Goal: Navigation & Orientation: Go to known website

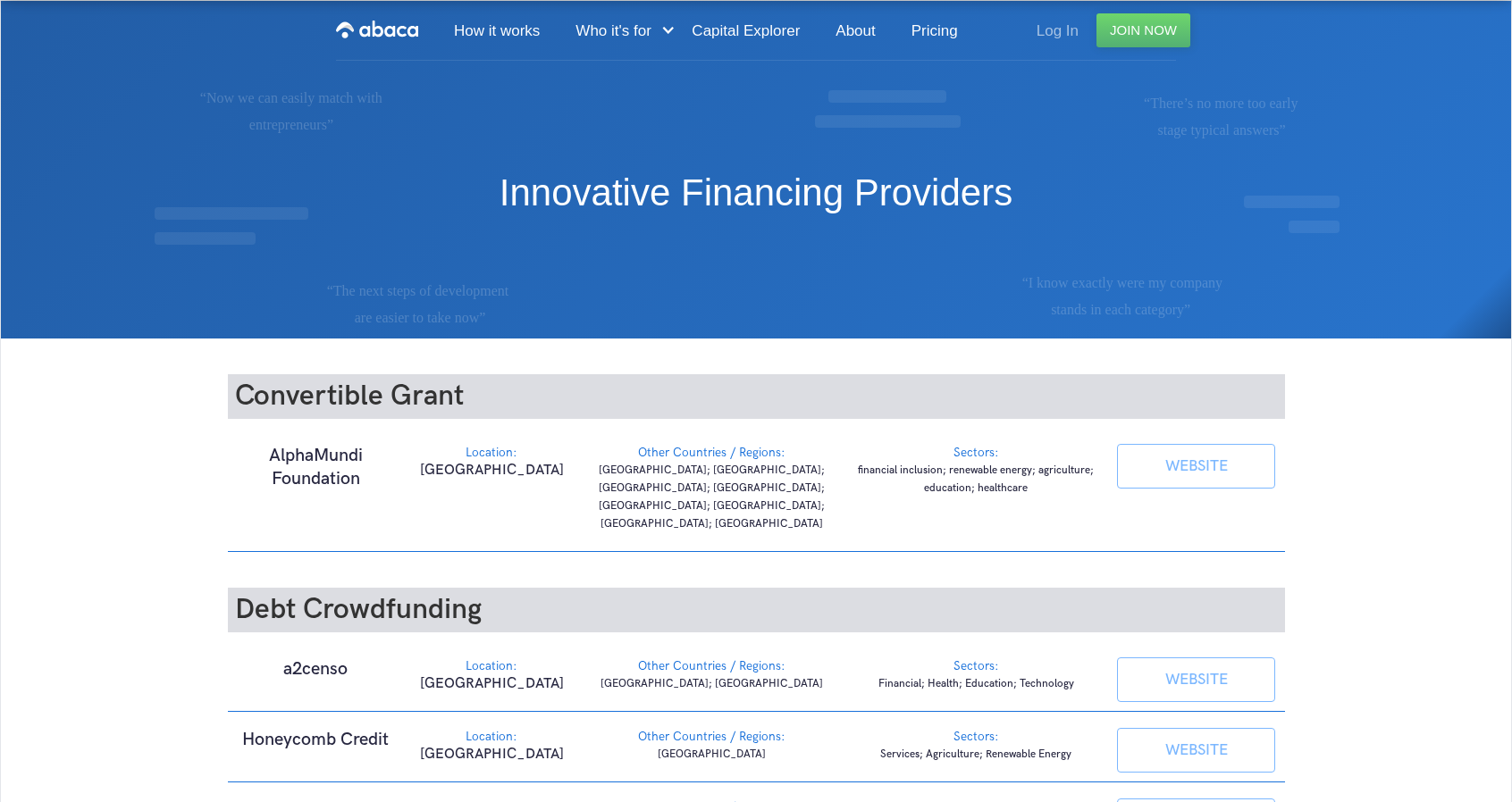
click at [1065, 30] on link "Log In" at bounding box center [1058, 31] width 78 height 60
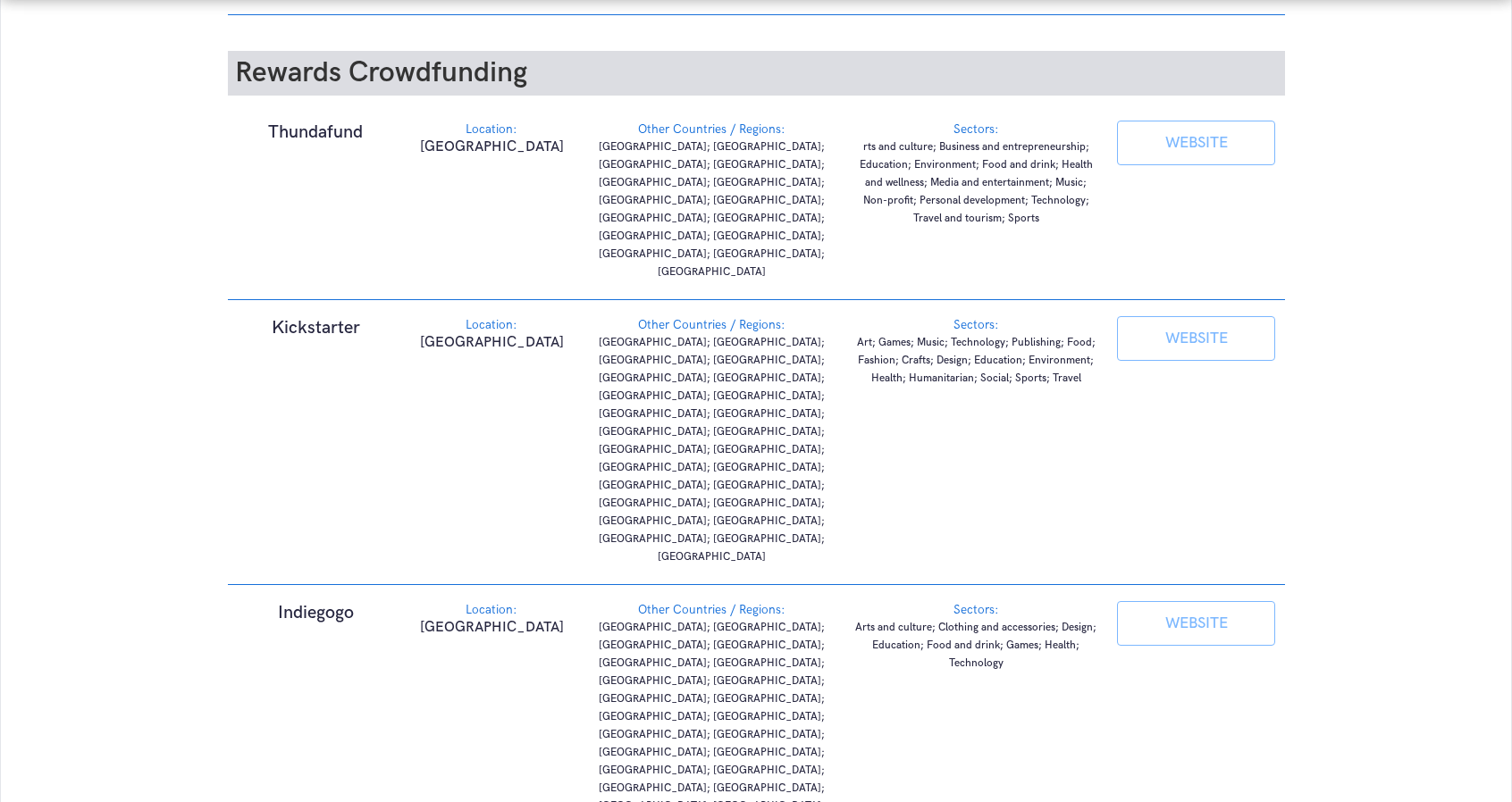
scroll to position [3485, 0]
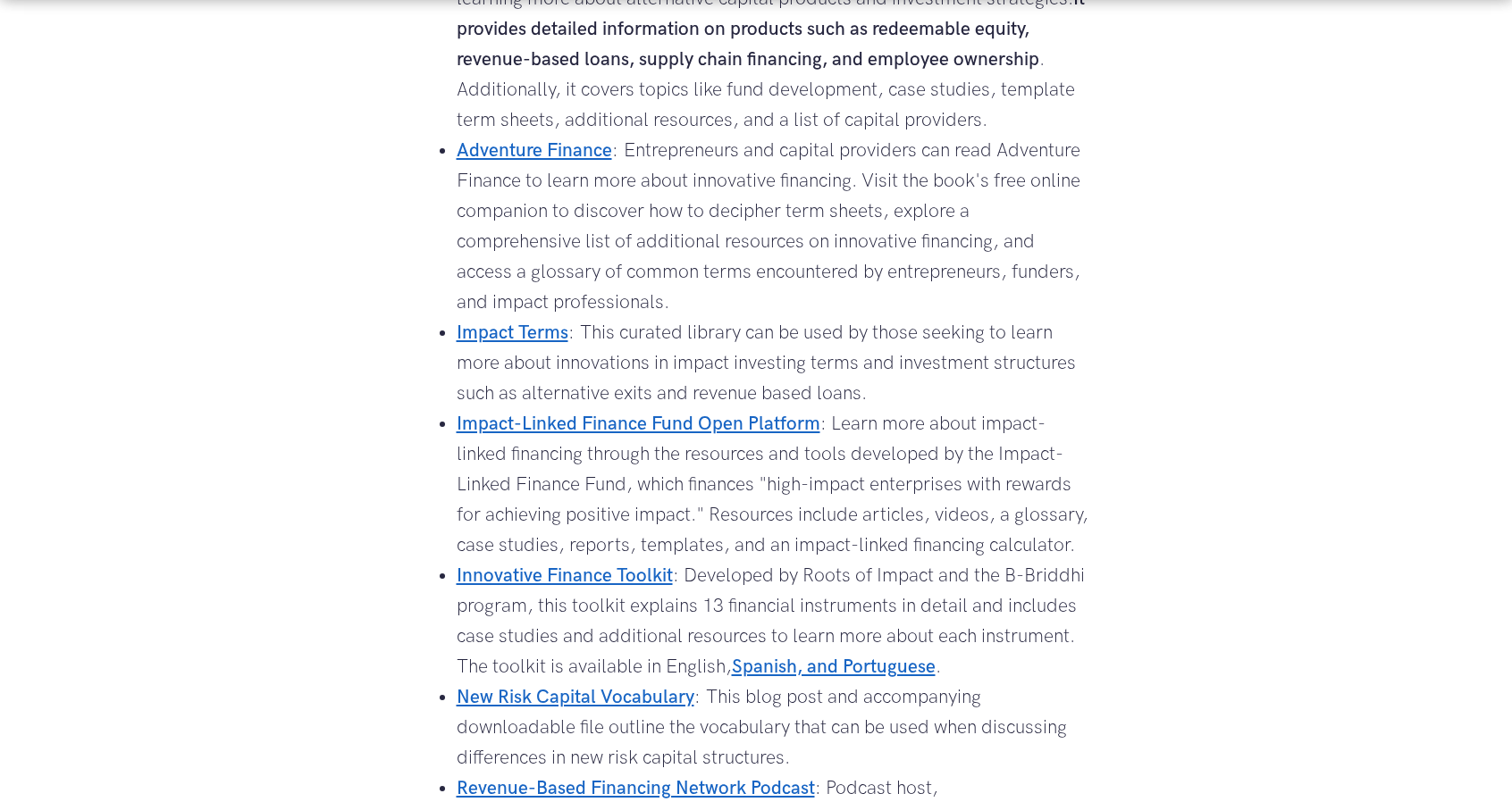
scroll to position [626, 0]
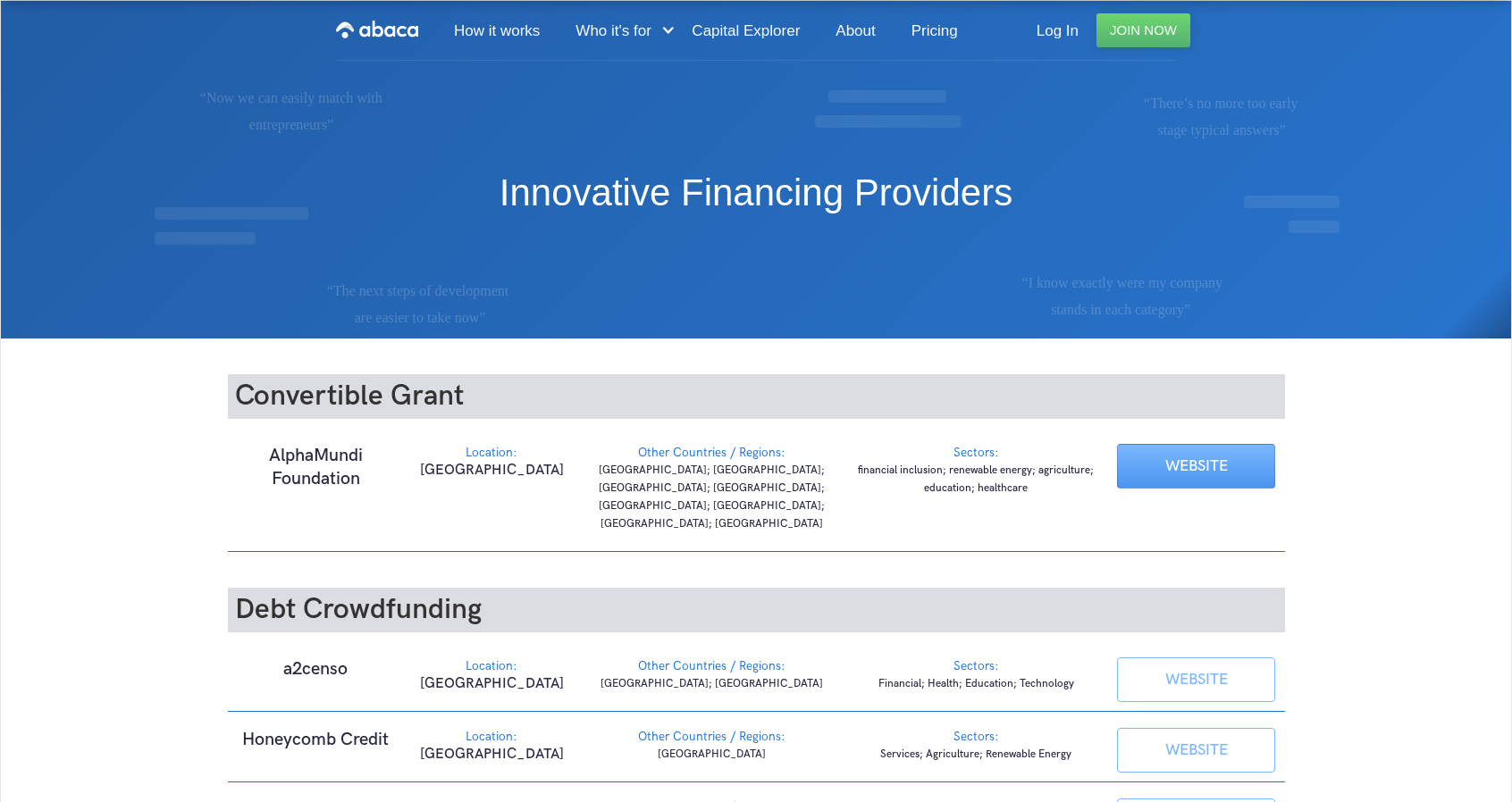
click at [1192, 468] on link "WEBSITE" at bounding box center [1196, 467] width 158 height 45
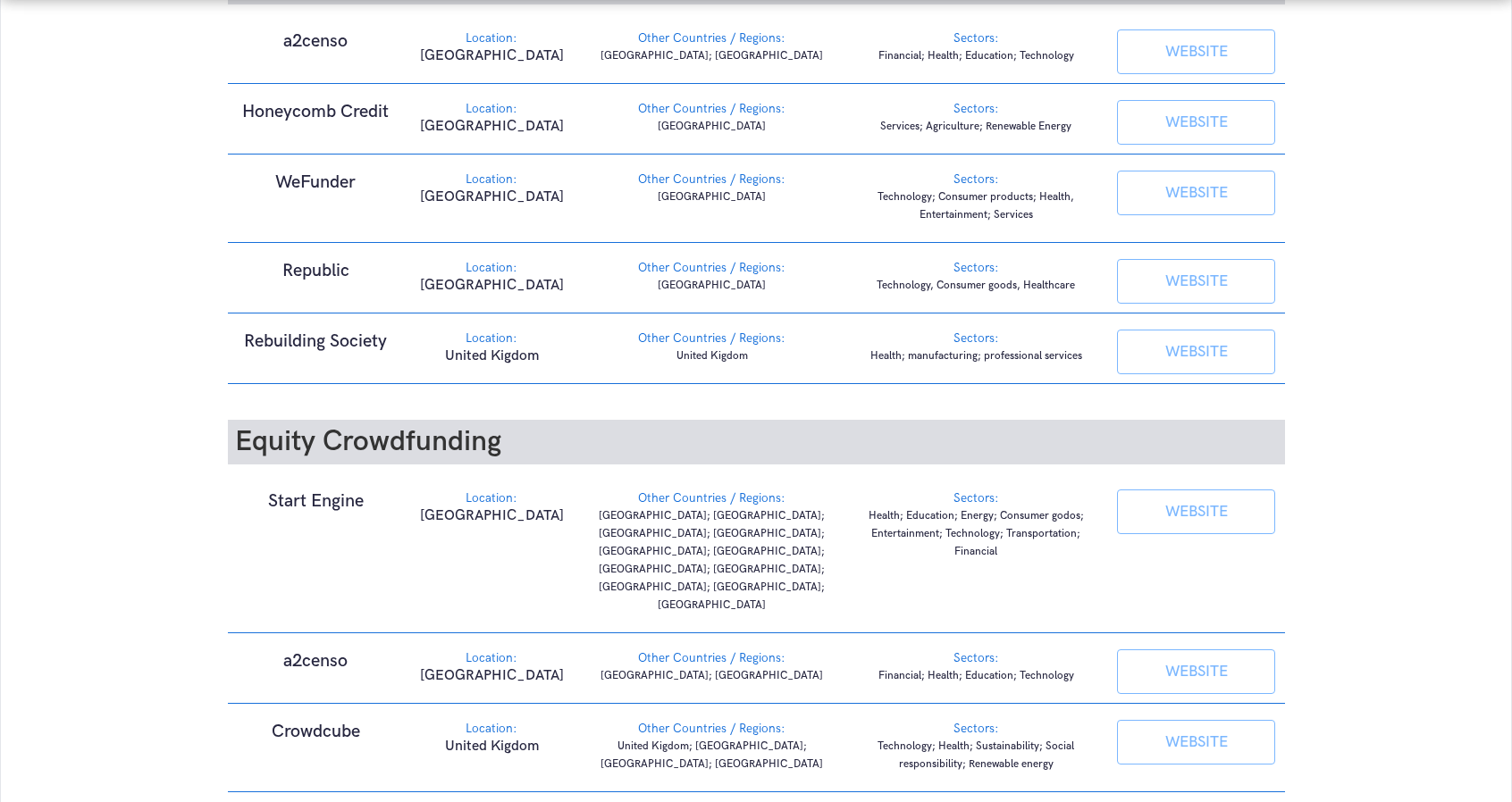
scroll to position [626, 0]
